Goal: Find specific page/section: Find specific page/section

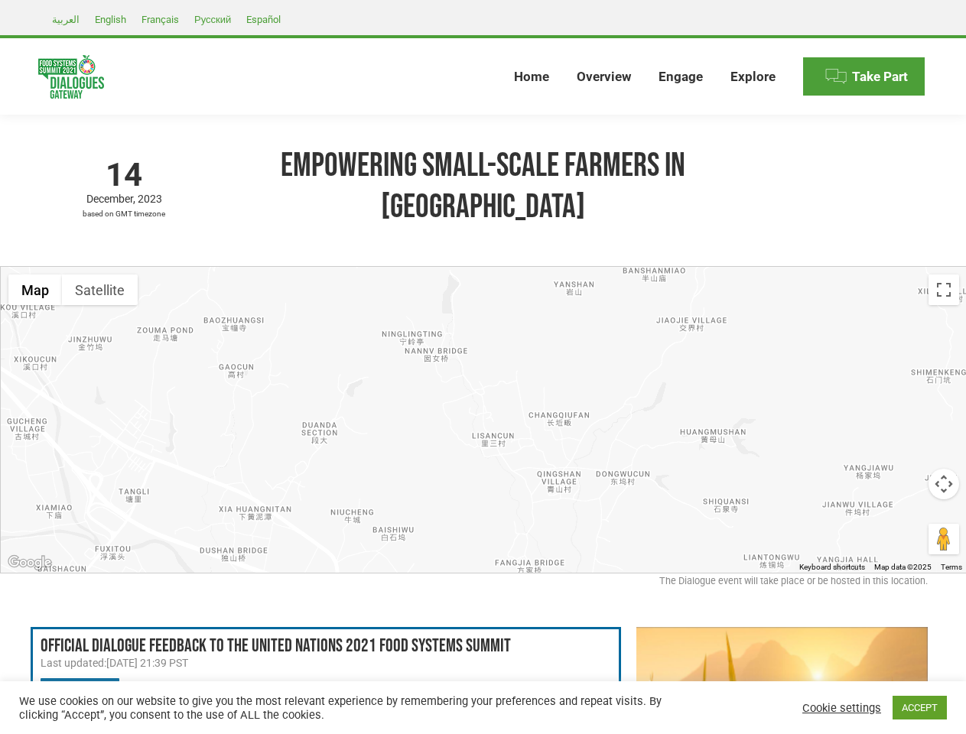
click at [482, 367] on div at bounding box center [484, 420] width 966 height 306
click at [483, 392] on div at bounding box center [484, 420] width 966 height 306
click at [35, 274] on button "Map" at bounding box center [35, 289] width 54 height 31
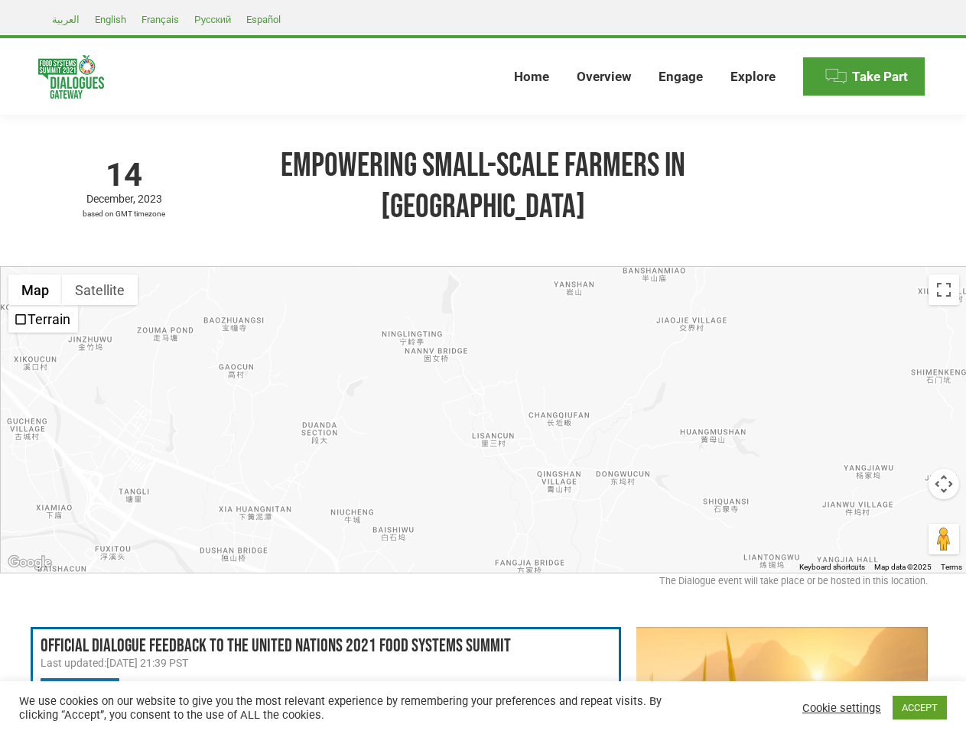
click at [35, 274] on button "Map" at bounding box center [35, 289] width 54 height 31
click at [99, 274] on button "Satellite" at bounding box center [100, 289] width 76 height 31
click at [99, 274] on button "Satellite" at bounding box center [101, 289] width 78 height 31
click at [943, 274] on button "Toggle fullscreen view" at bounding box center [943, 289] width 31 height 31
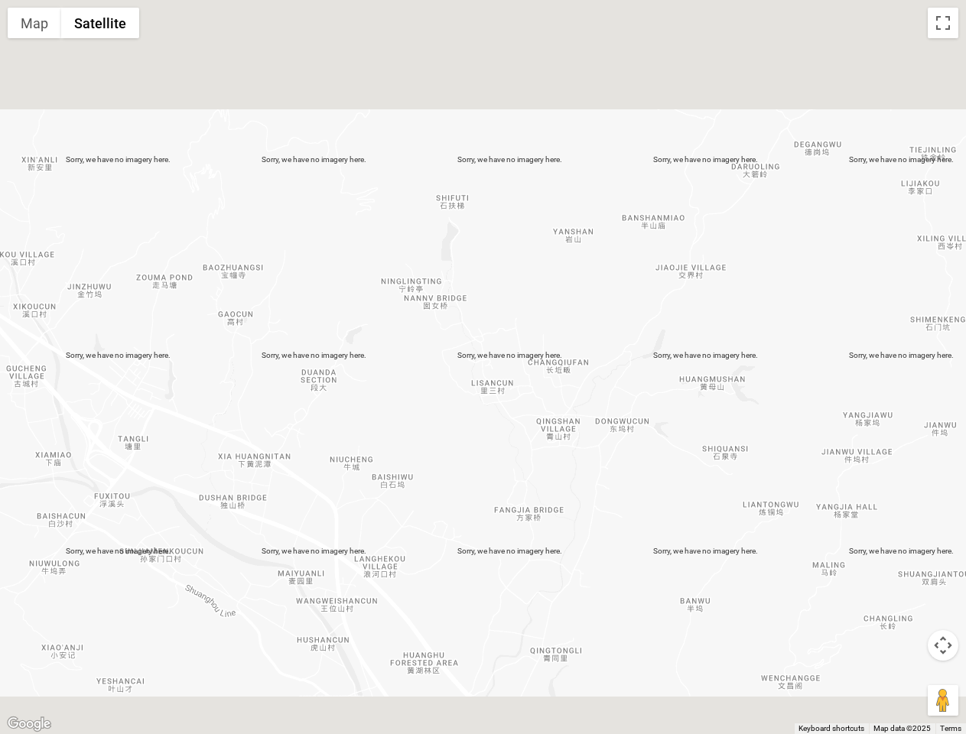
click at [943, 456] on div at bounding box center [483, 367] width 966 height 734
